Goal: Information Seeking & Learning: Learn about a topic

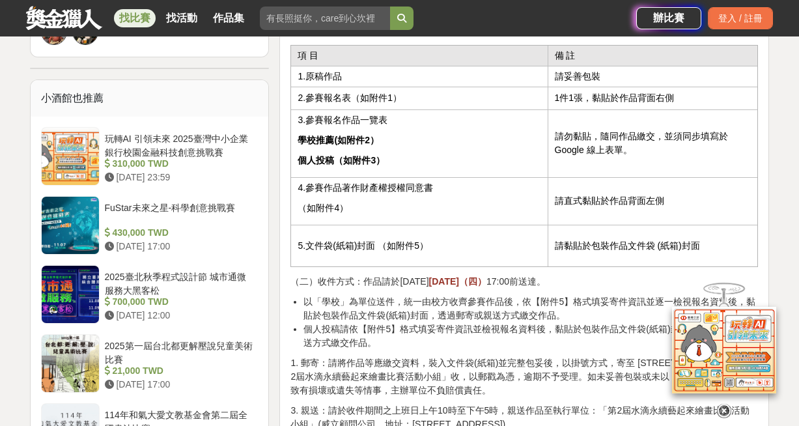
scroll to position [1085, 0]
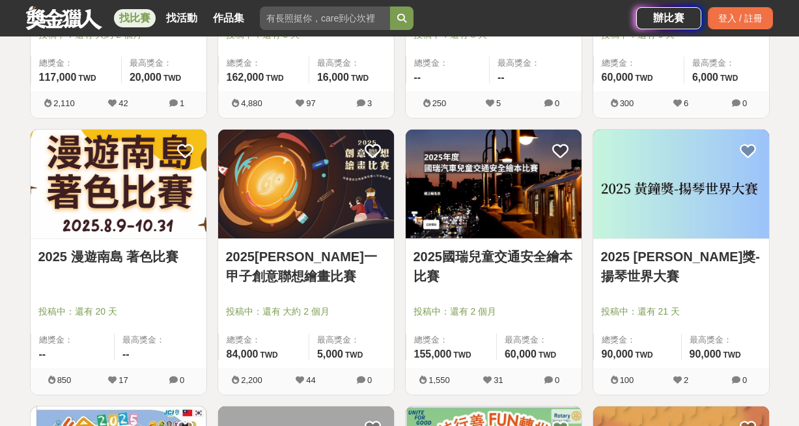
scroll to position [2924, 0]
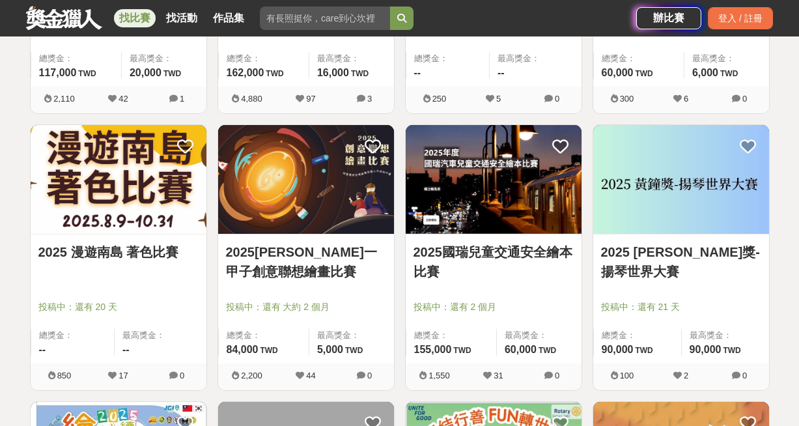
click at [337, 167] on img at bounding box center [306, 179] width 176 height 109
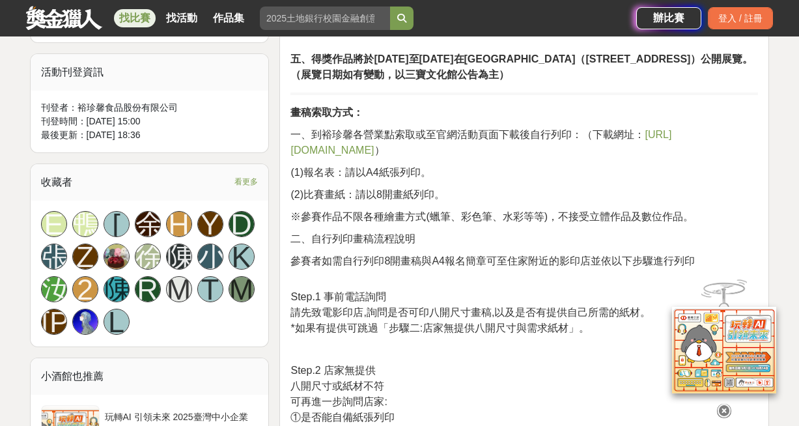
scroll to position [762, 0]
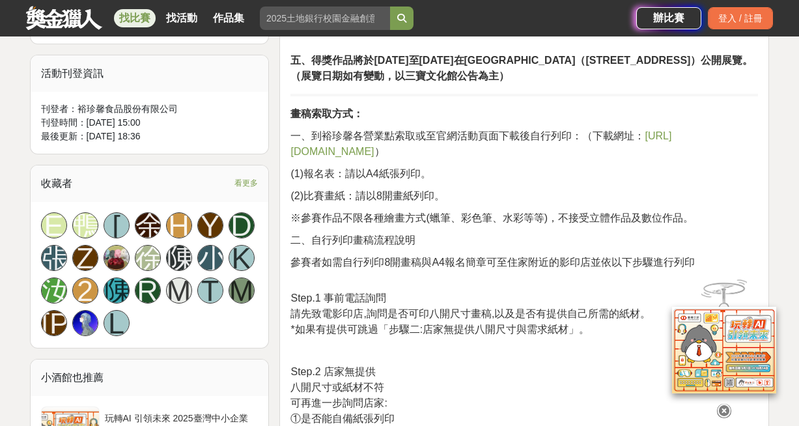
click at [661, 153] on span "[URL][DOMAIN_NAME]" at bounding box center [480, 143] width 381 height 27
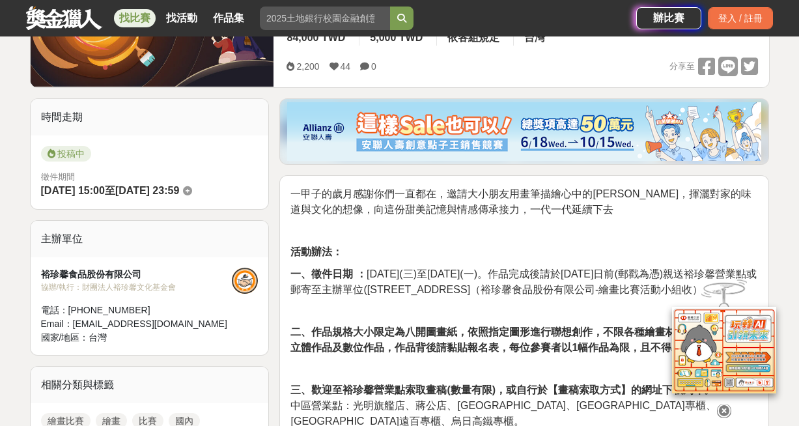
scroll to position [0, 0]
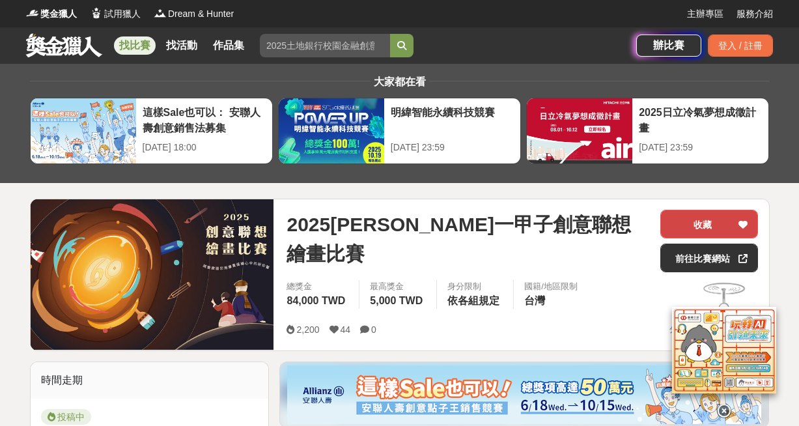
click at [689, 225] on button "收藏" at bounding box center [709, 224] width 98 height 29
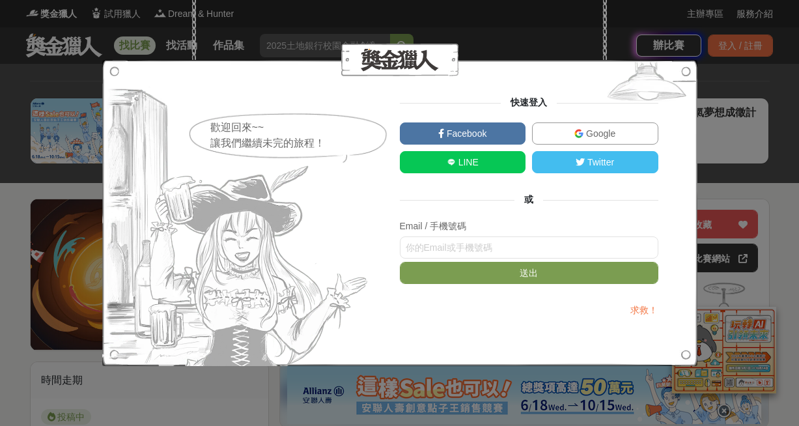
click at [491, 134] on link "Facebook" at bounding box center [463, 133] width 126 height 22
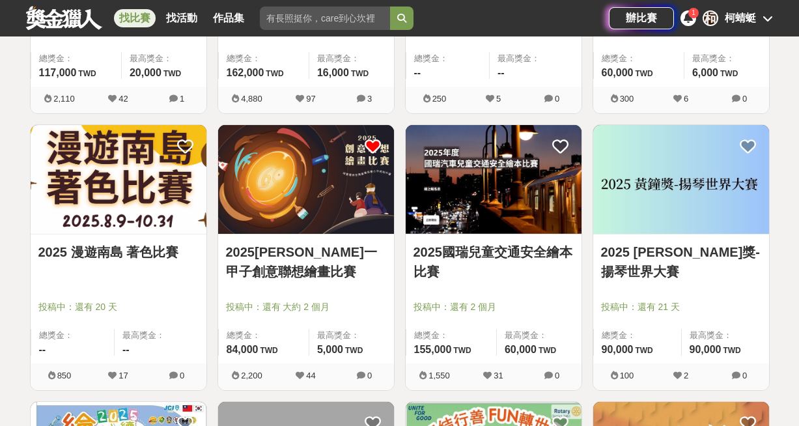
scroll to position [2958, 0]
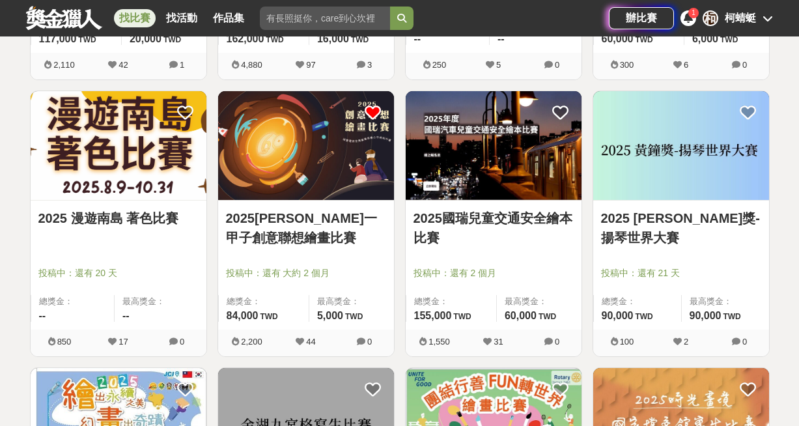
click at [434, 145] on img at bounding box center [494, 145] width 176 height 109
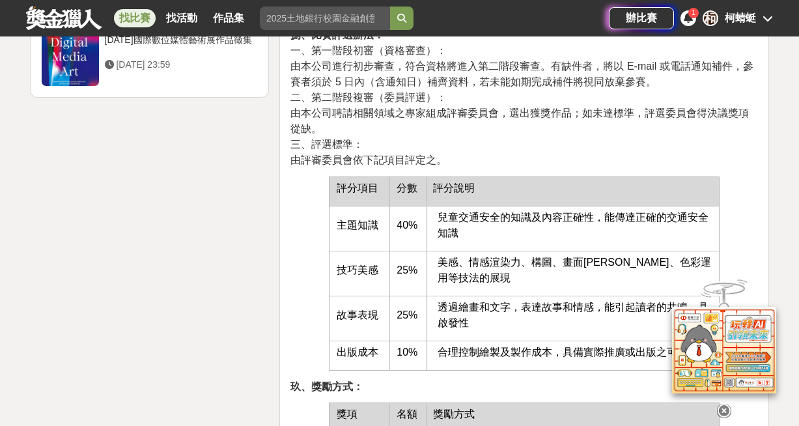
scroll to position [2248, 0]
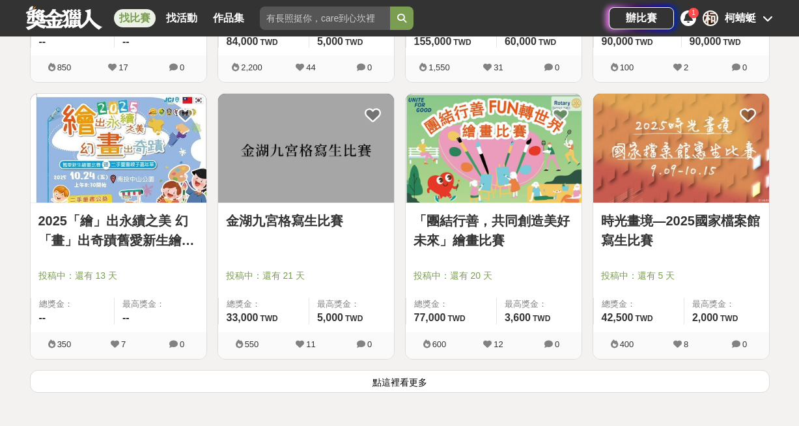
scroll to position [3233, 0]
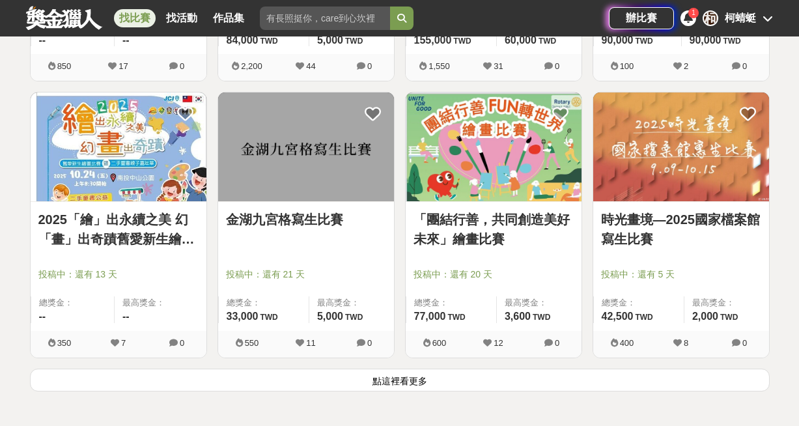
click at [109, 145] on img at bounding box center [119, 146] width 176 height 109
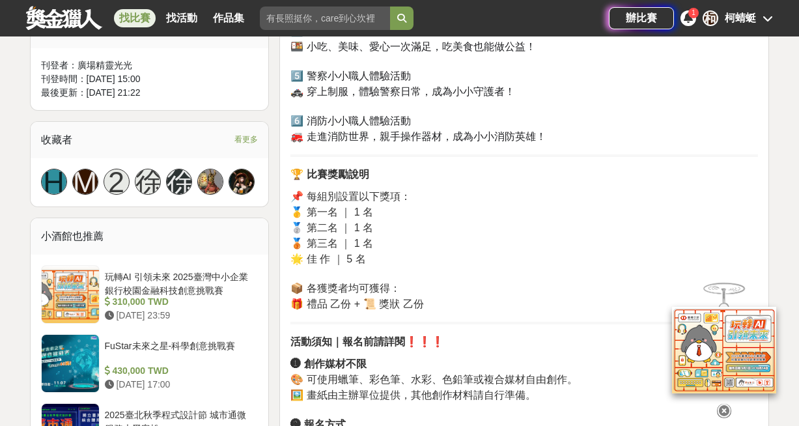
scroll to position [883, 0]
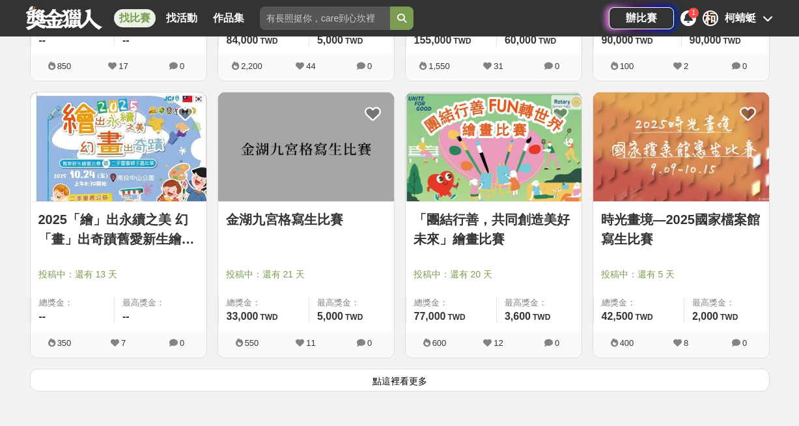
scroll to position [3233, 0]
click at [495, 145] on img at bounding box center [494, 146] width 176 height 109
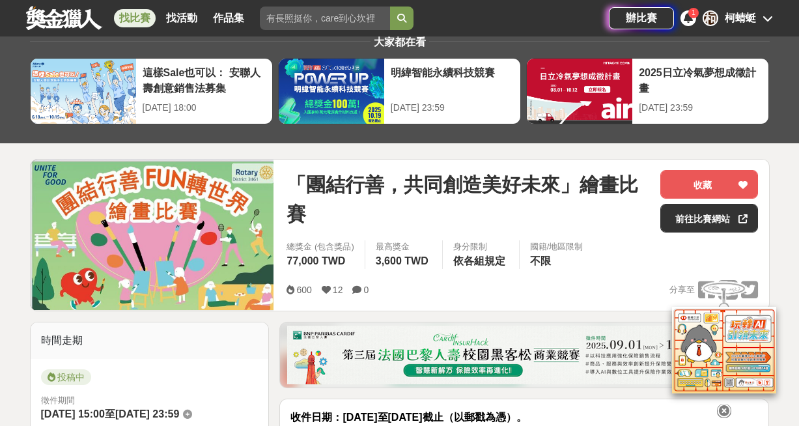
scroll to position [34, 0]
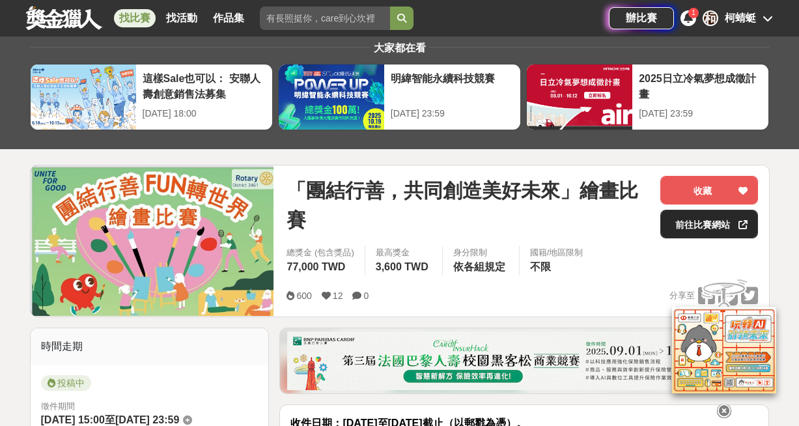
click at [674, 234] on link "前往比賽網站" at bounding box center [709, 224] width 98 height 29
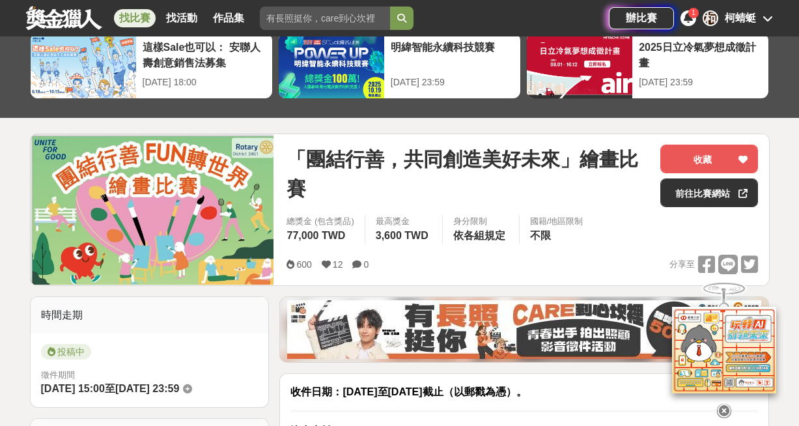
scroll to position [68, 0]
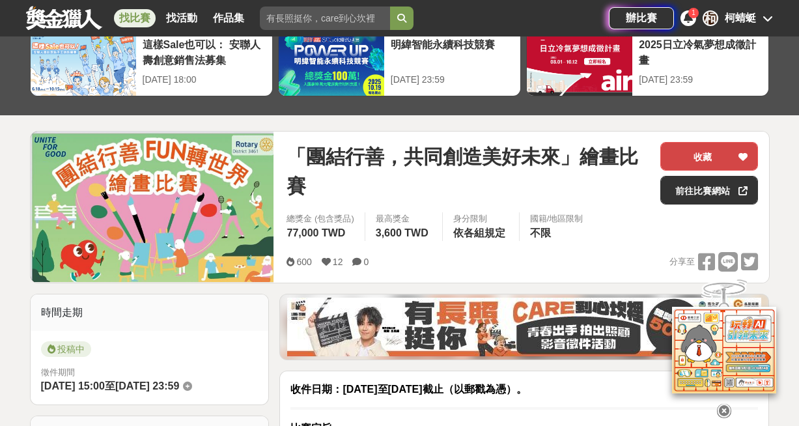
click at [736, 155] on button "收藏" at bounding box center [709, 156] width 98 height 29
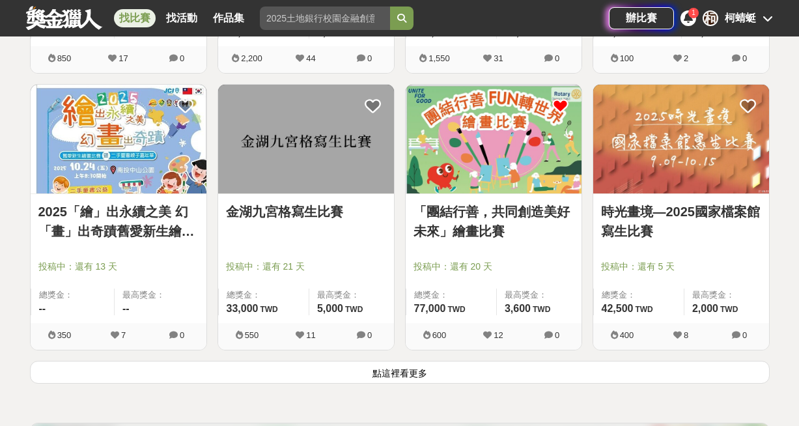
scroll to position [3242, 0]
click at [439, 374] on button "點這裡看更多" at bounding box center [399, 371] width 739 height 23
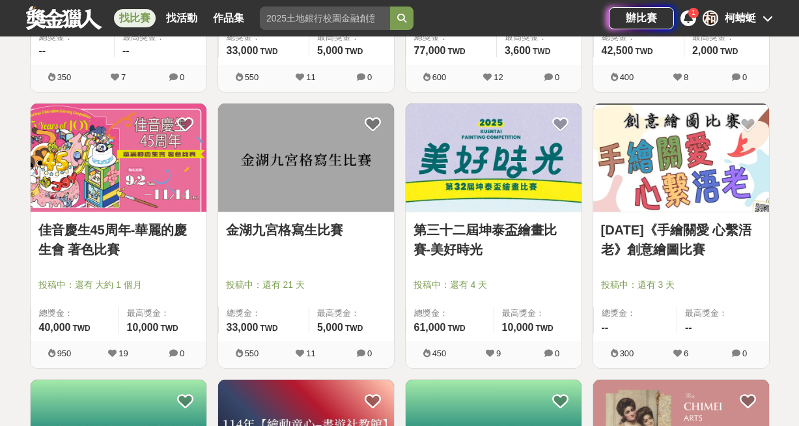
scroll to position [3499, 0]
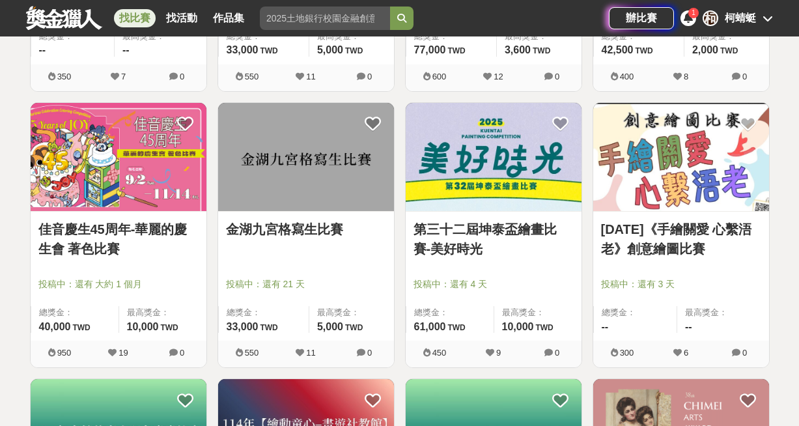
click at [668, 182] on img at bounding box center [681, 157] width 176 height 109
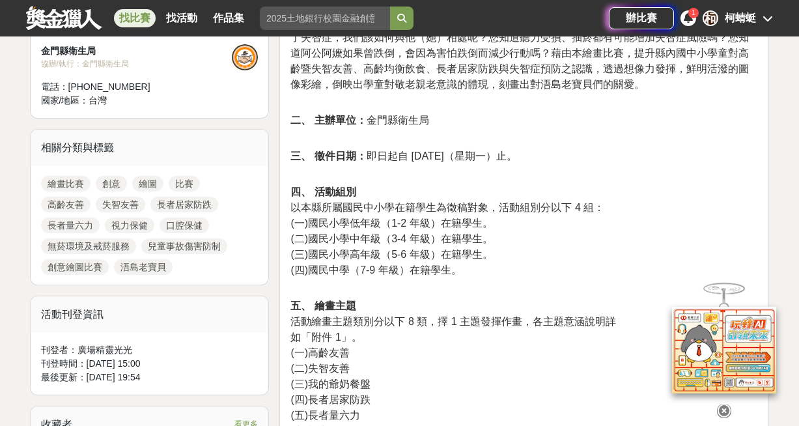
scroll to position [415, 0]
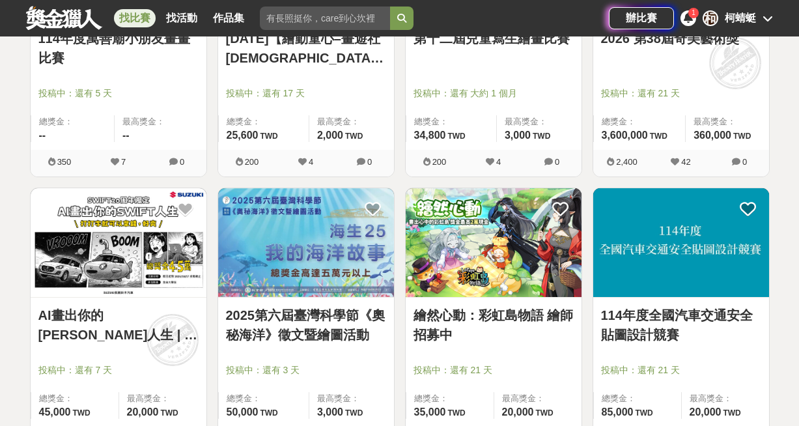
scroll to position [3976, 0]
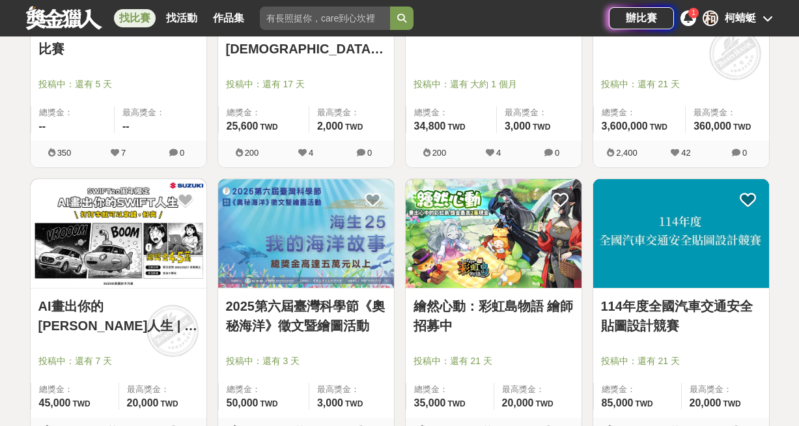
click at [134, 239] on img at bounding box center [119, 233] width 176 height 109
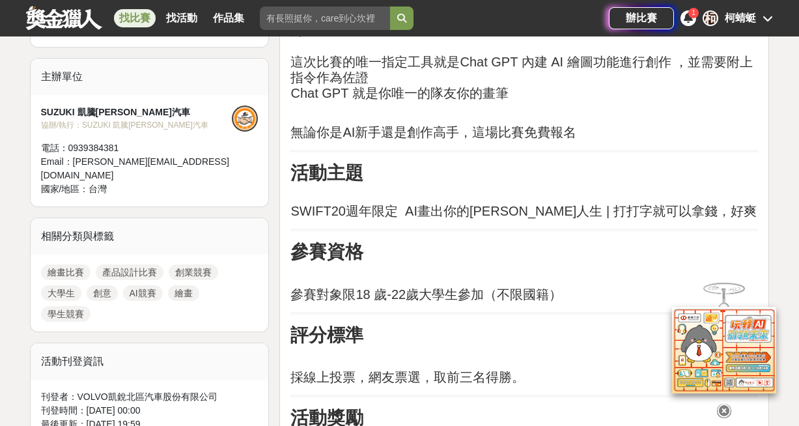
scroll to position [614, 0]
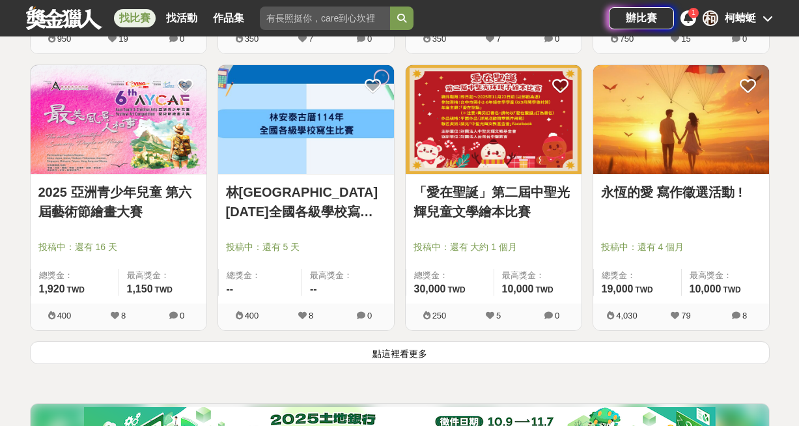
scroll to position [4920, 0]
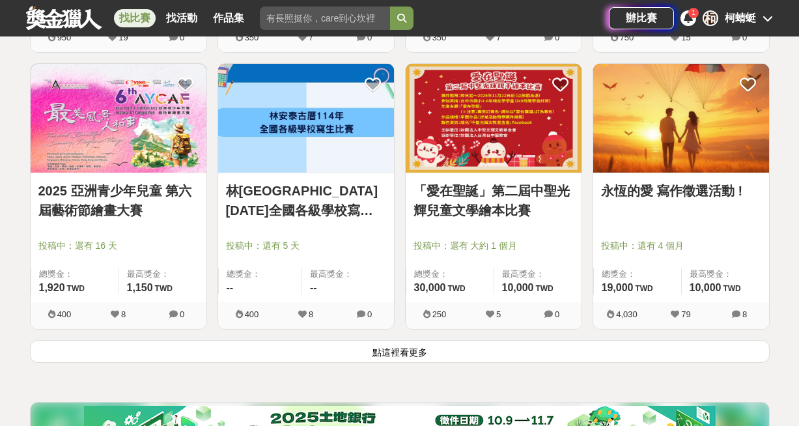
click at [392, 357] on button "點這裡看更多" at bounding box center [399, 351] width 739 height 23
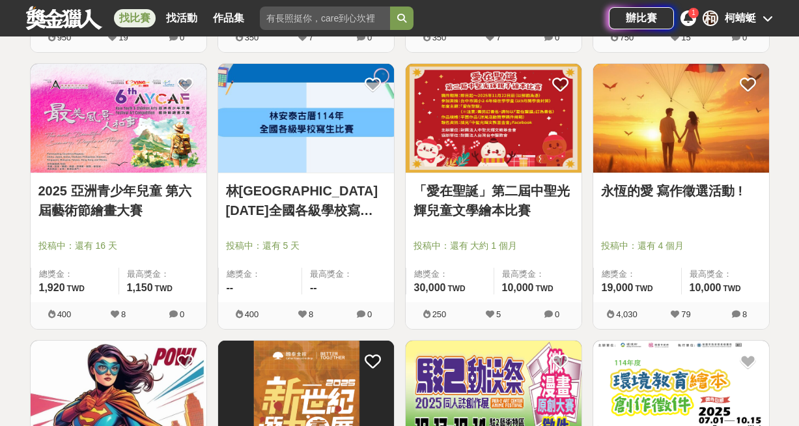
click at [152, 148] on img at bounding box center [119, 118] width 176 height 109
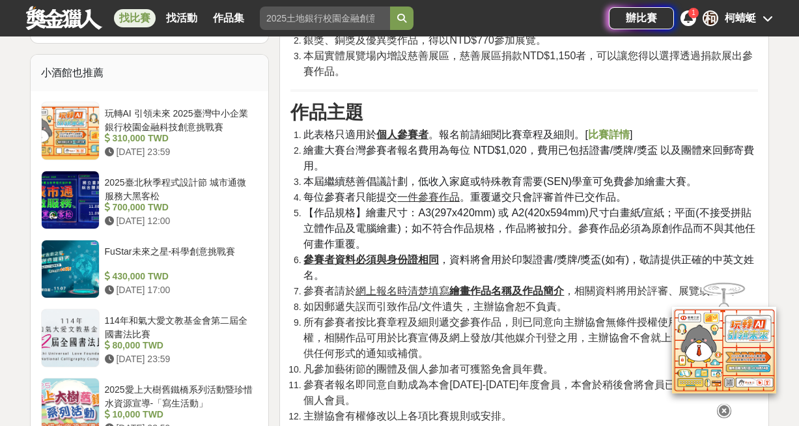
scroll to position [995, 0]
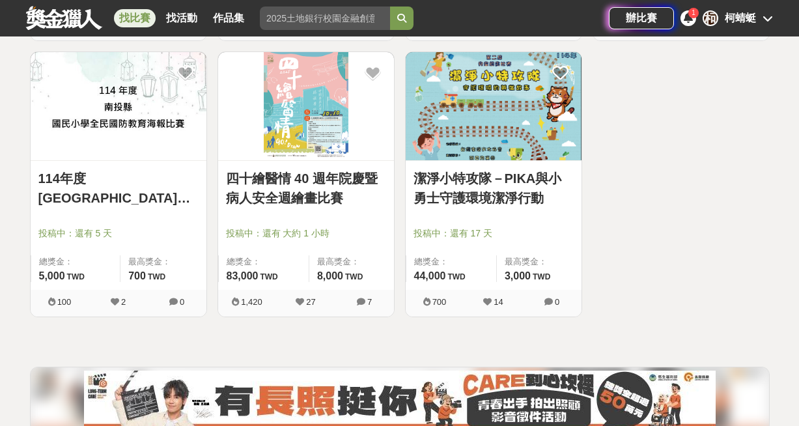
scroll to position [5763, 0]
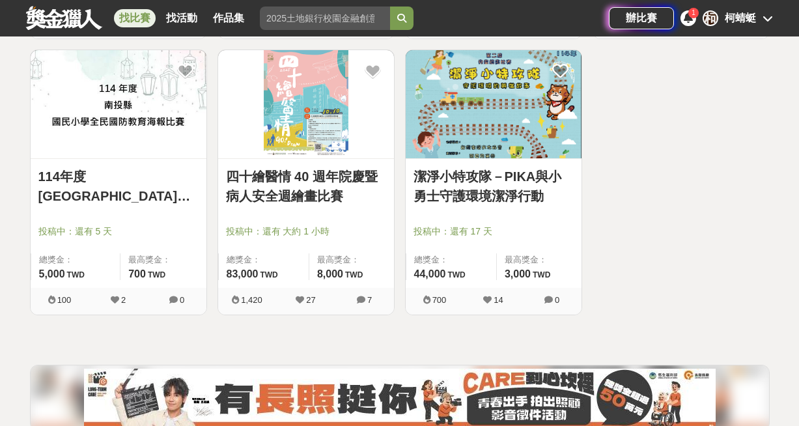
click at [276, 133] on img at bounding box center [306, 104] width 176 height 109
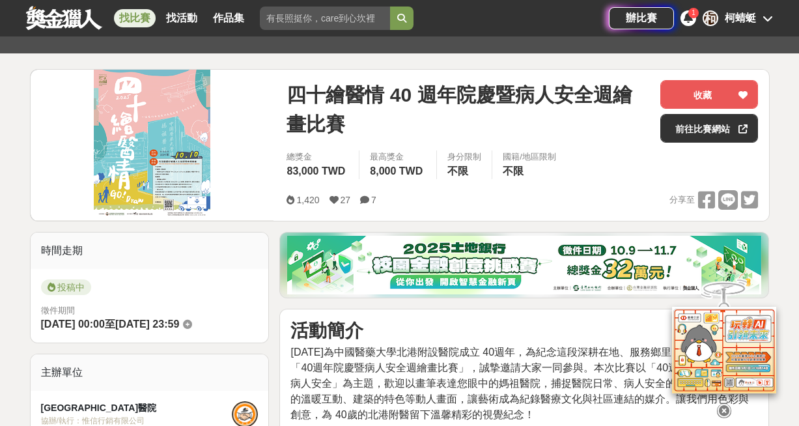
scroll to position [98, 0]
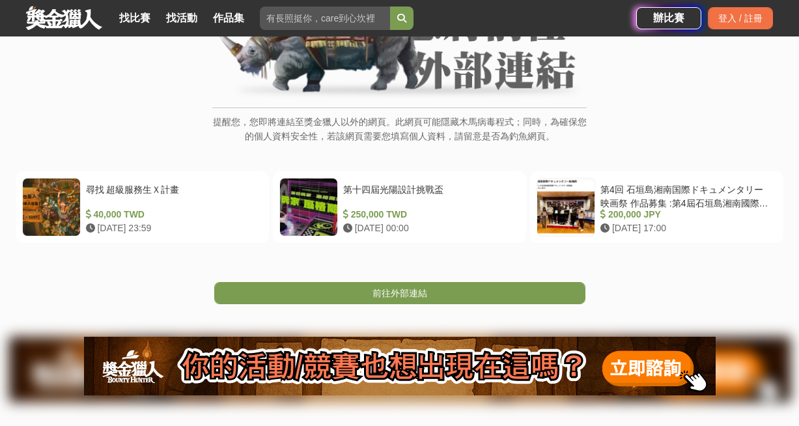
scroll to position [194, 0]
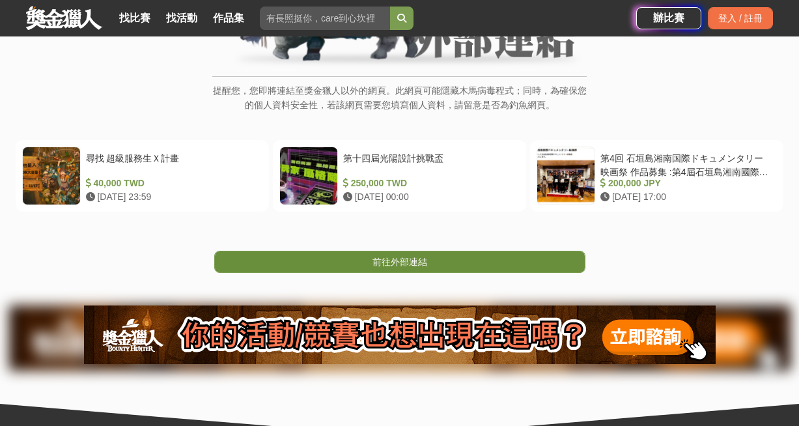
click at [417, 268] on link "前往外部連結" at bounding box center [399, 262] width 371 height 22
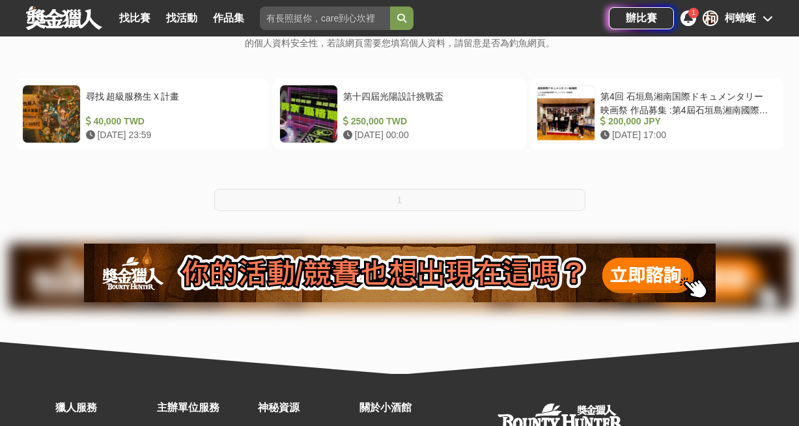
scroll to position [277, 0]
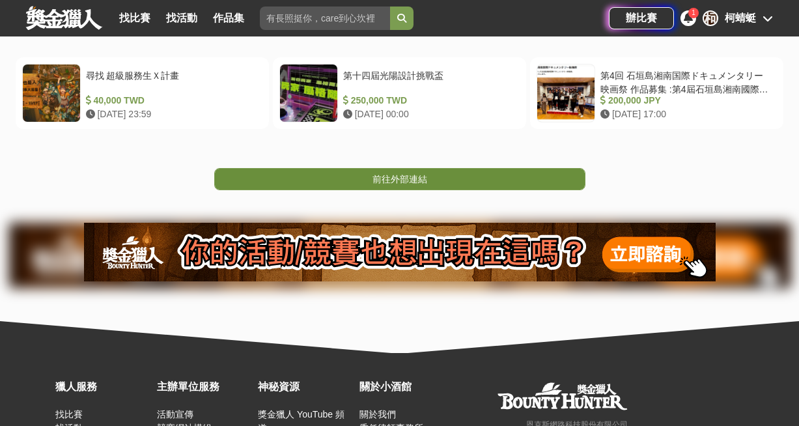
click at [410, 178] on span "前往外部連結" at bounding box center [399, 179] width 55 height 10
